Goal: Task Accomplishment & Management: Use online tool/utility

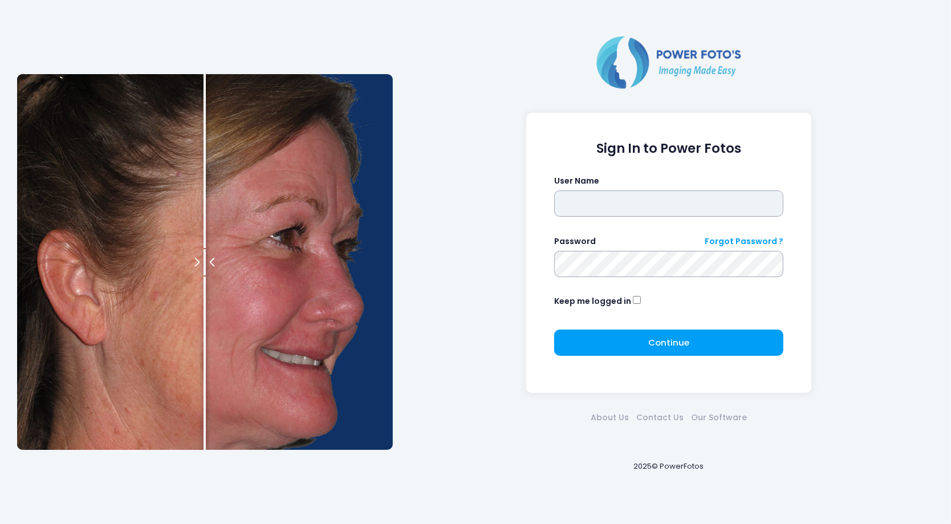
click at [622, 197] on input "text" at bounding box center [669, 203] width 230 height 26
type input "*******"
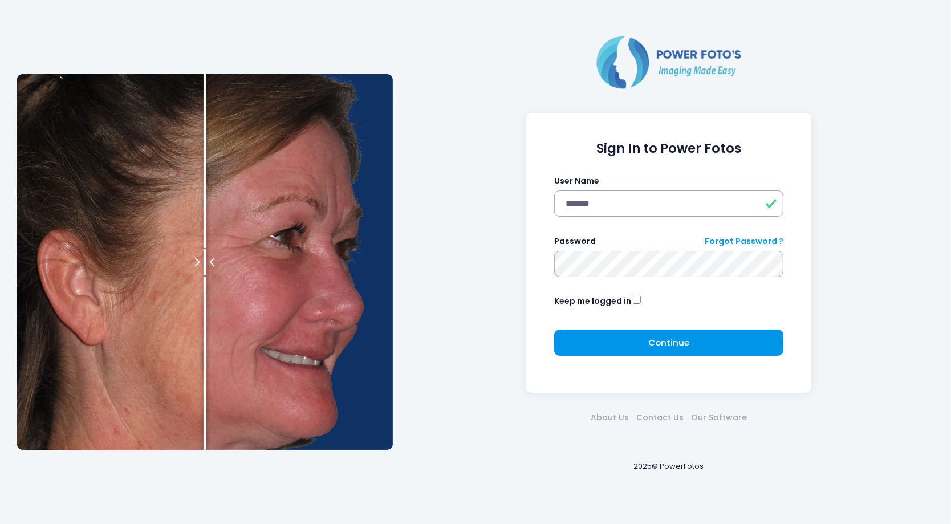
click at [686, 343] on span "Continue" at bounding box center [668, 342] width 41 height 12
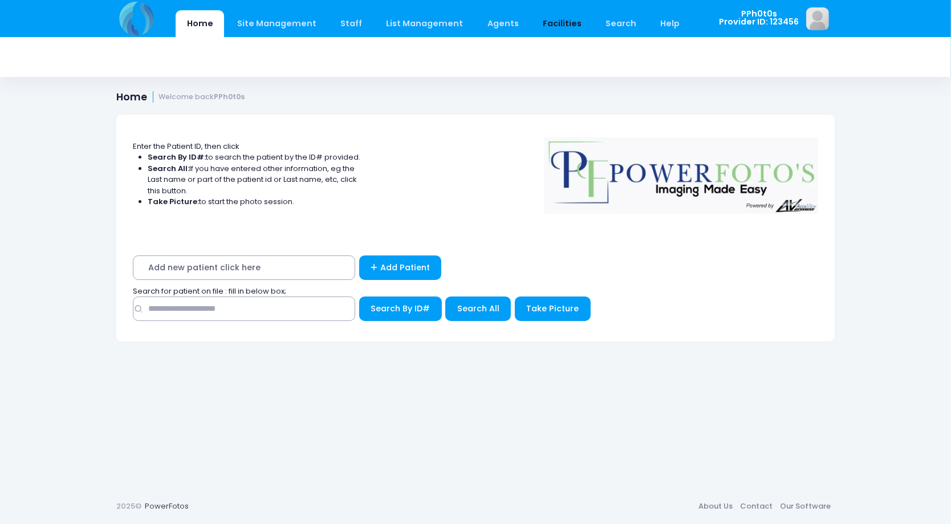
click at [550, 22] on link "Facilities" at bounding box center [561, 23] width 61 height 27
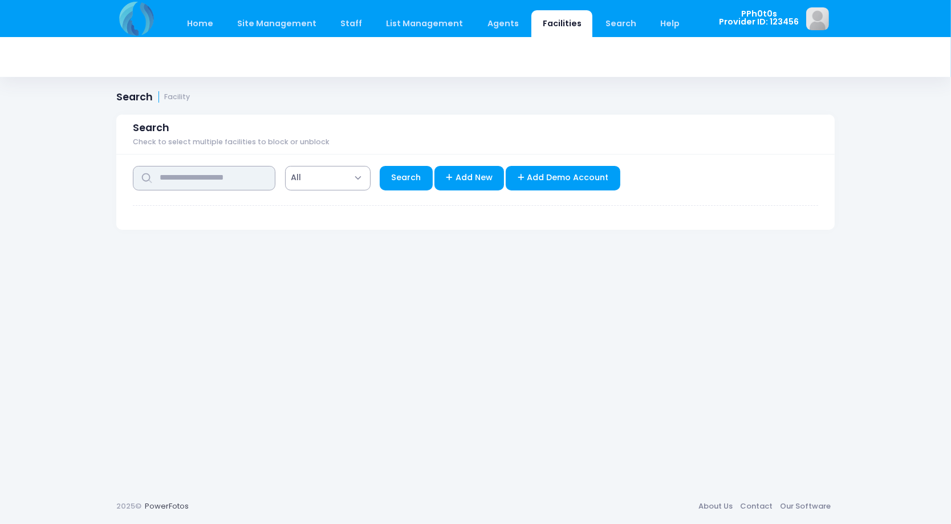
click at [224, 176] on input "text" at bounding box center [204, 178] width 143 height 25
type input "******"
click at [409, 177] on link "Search" at bounding box center [406, 178] width 53 height 25
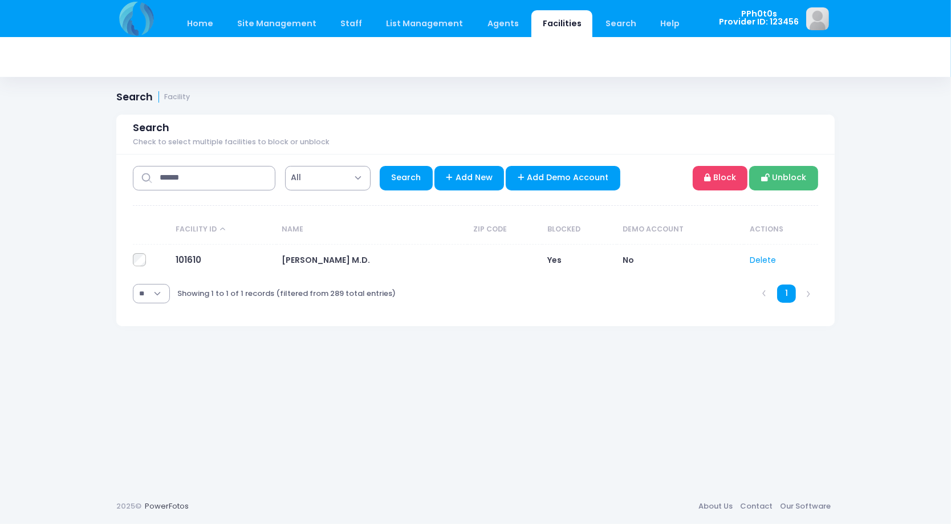
click at [785, 175] on link "Unblock" at bounding box center [783, 178] width 69 height 25
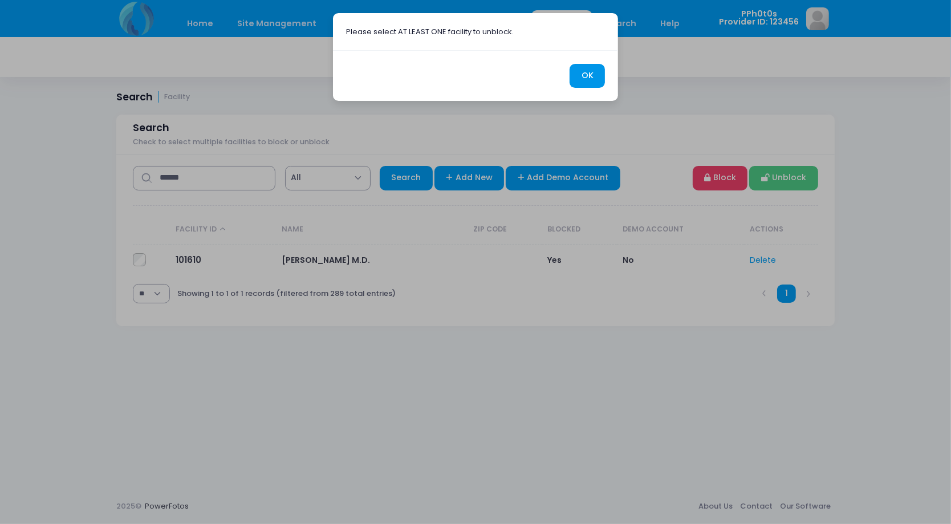
click at [600, 66] on button "OK" at bounding box center [587, 76] width 35 height 25
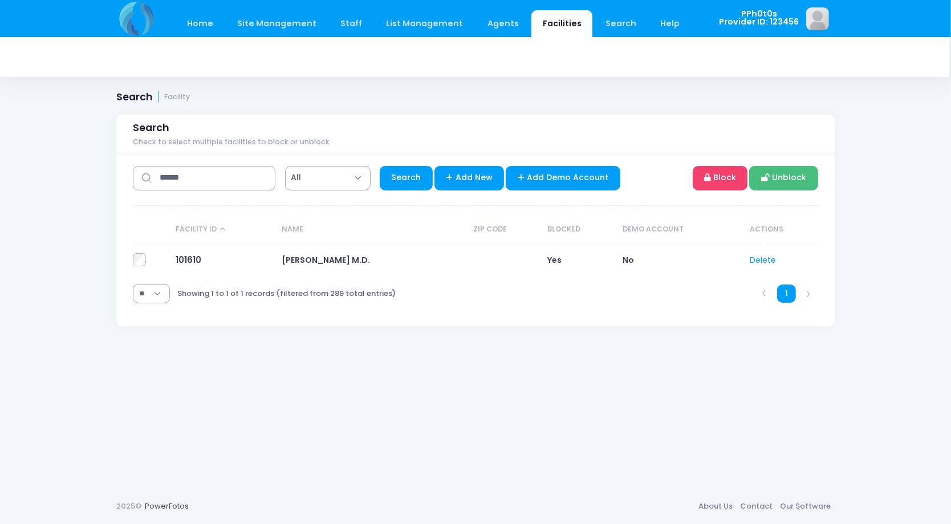
click at [797, 176] on link "Unblock" at bounding box center [783, 178] width 69 height 25
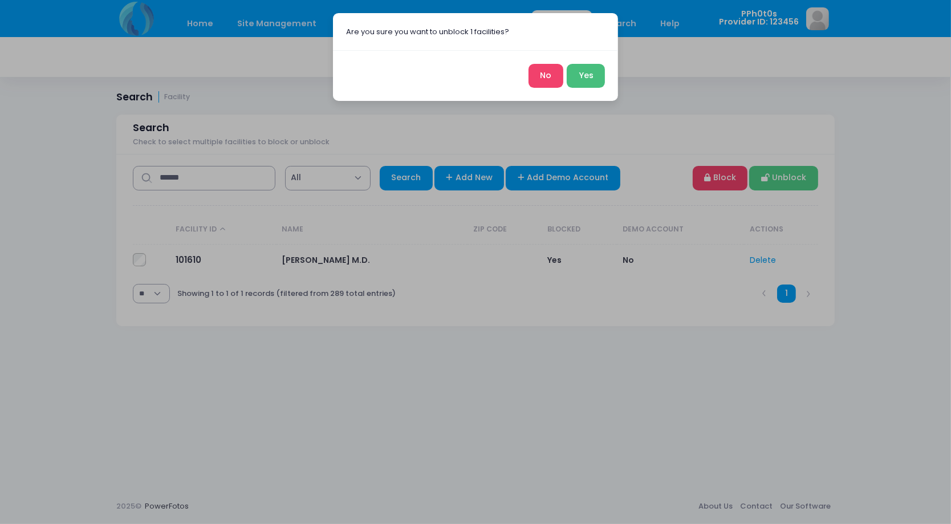
click at [587, 76] on button "Yes" at bounding box center [586, 76] width 38 height 25
